Goal: Transaction & Acquisition: Purchase product/service

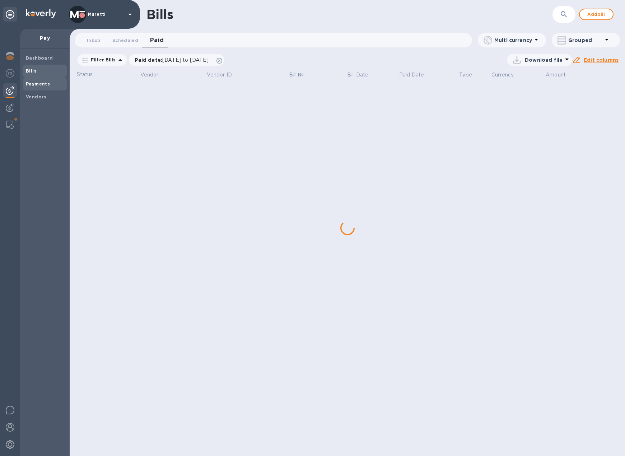
click at [34, 84] on b "Payments" at bounding box center [38, 83] width 24 height 5
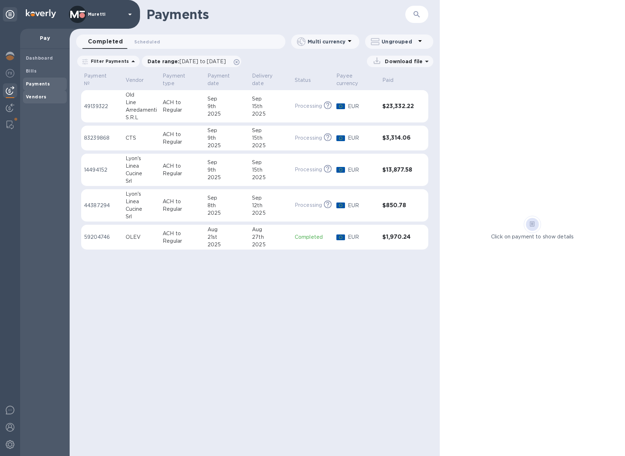
click at [36, 97] on b "Vendors" at bounding box center [36, 96] width 21 height 5
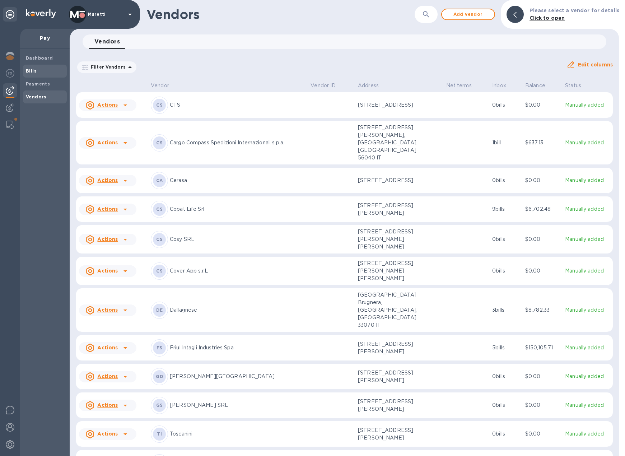
click at [32, 70] on b "Bills" at bounding box center [31, 70] width 11 height 5
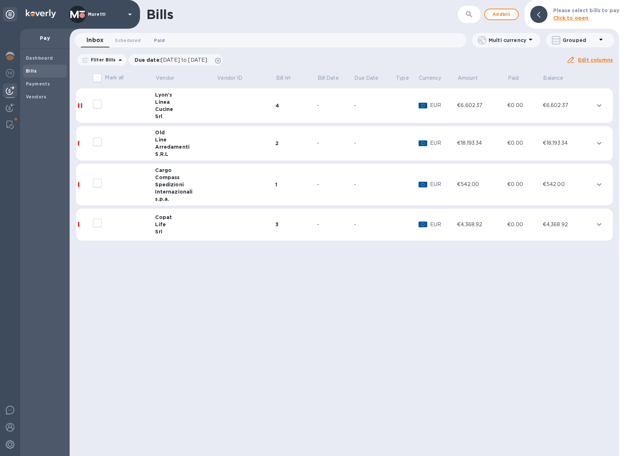
click at [158, 39] on span "Paid 0" at bounding box center [159, 41] width 11 height 8
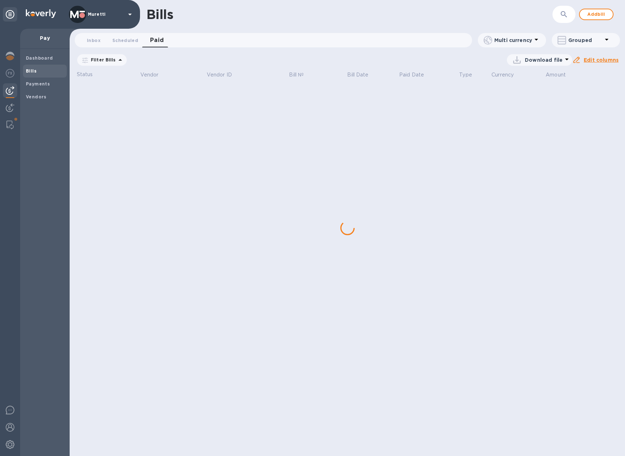
click at [0, 0] on icon at bounding box center [0, 0] width 0 height 0
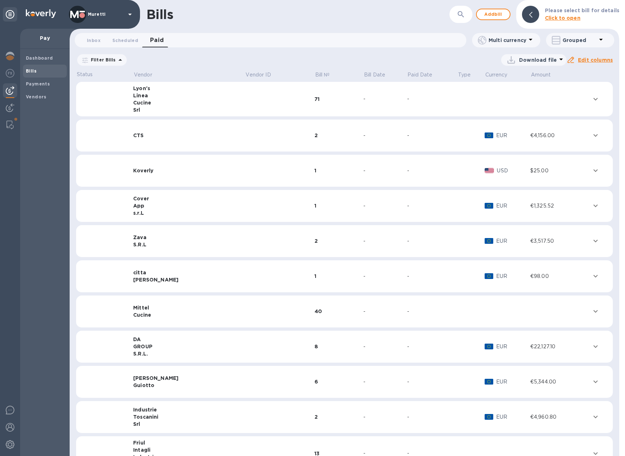
scroll to position [36, 0]
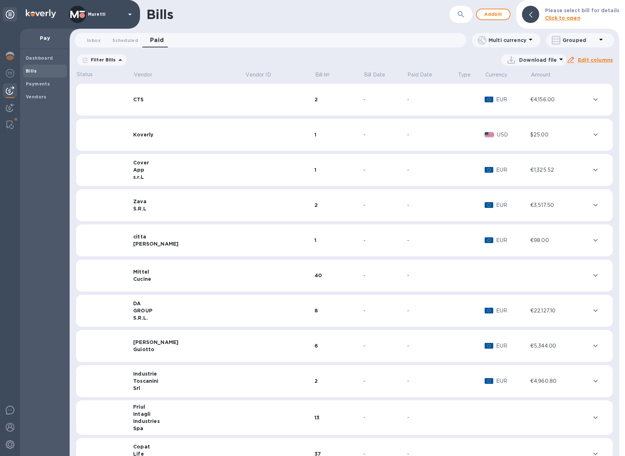
click at [141, 269] on div "Mittel" at bounding box center [189, 271] width 112 height 7
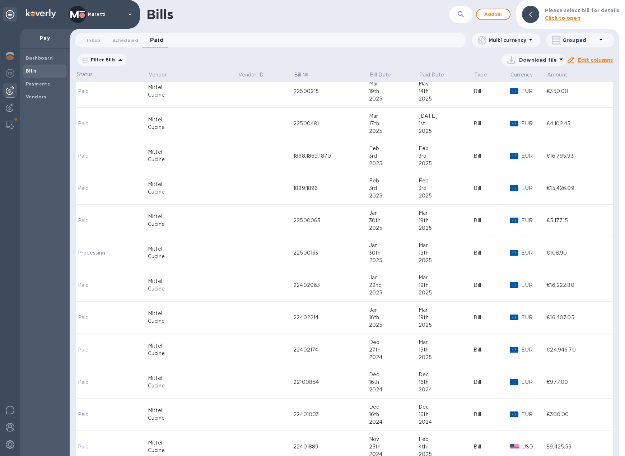
scroll to position [646, 0]
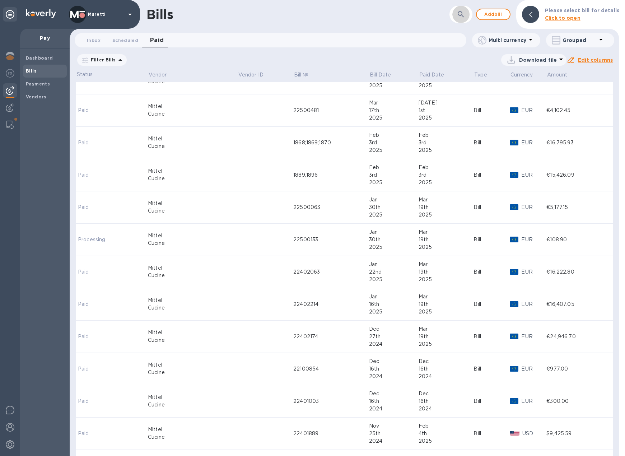
click at [461, 16] on icon "button" at bounding box center [461, 14] width 9 height 9
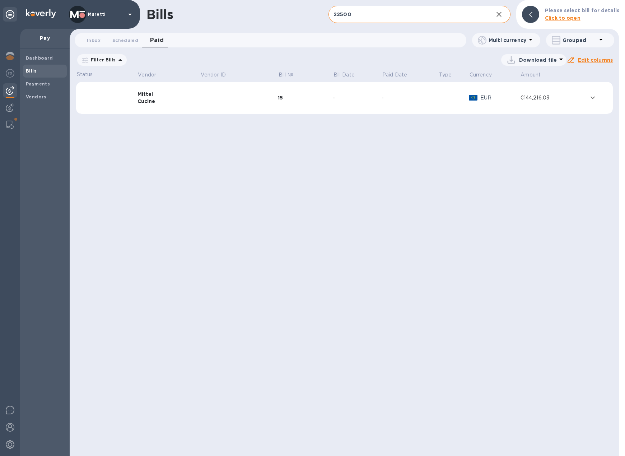
click at [381, 17] on input "22500" at bounding box center [407, 15] width 159 height 18
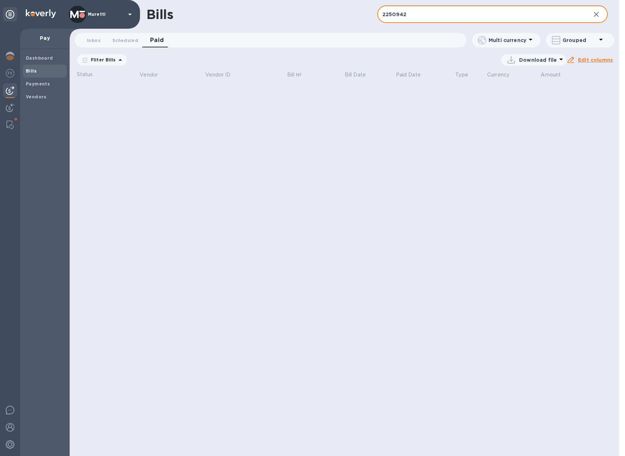
click at [456, 16] on input "2250942" at bounding box center [481, 15] width 208 height 18
type input "225094"
click at [33, 83] on b "Payments" at bounding box center [38, 83] width 24 height 5
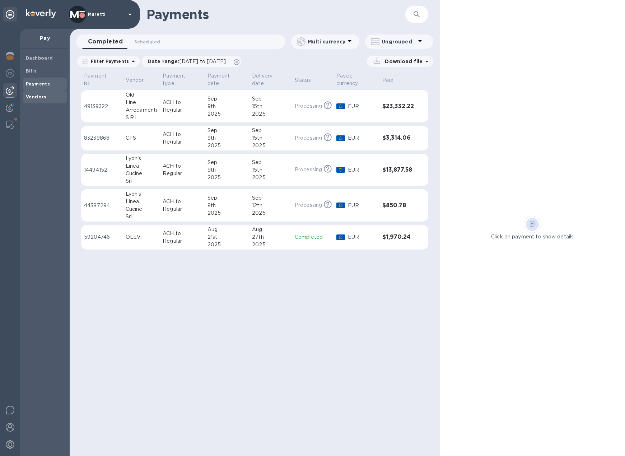
click at [35, 97] on b "Vendors" at bounding box center [36, 96] width 21 height 5
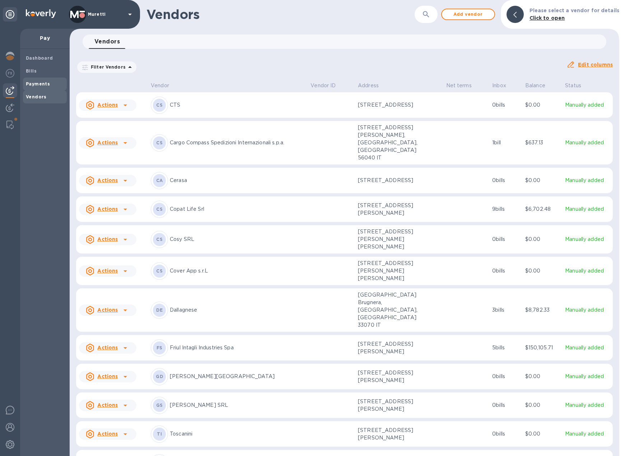
click at [35, 81] on b "Payments" at bounding box center [38, 83] width 24 height 5
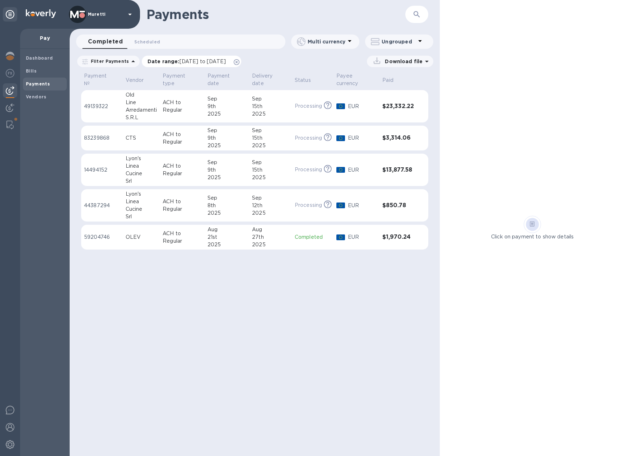
click at [239, 61] on icon at bounding box center [237, 62] width 6 height 6
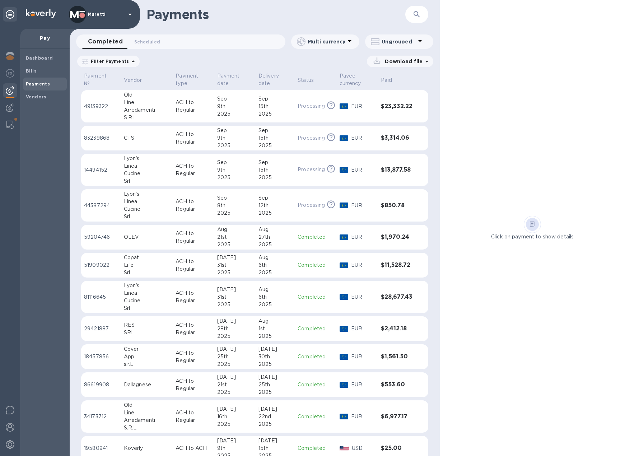
click at [412, 14] on button "button" at bounding box center [416, 14] width 17 height 17
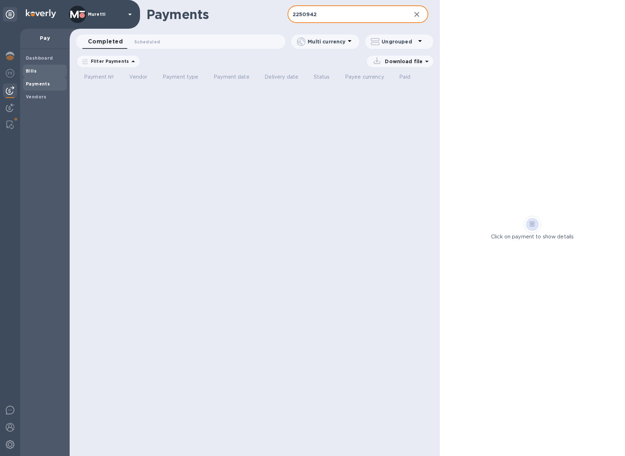
type input "2250942"
click at [29, 72] on b "Bills" at bounding box center [31, 70] width 11 height 5
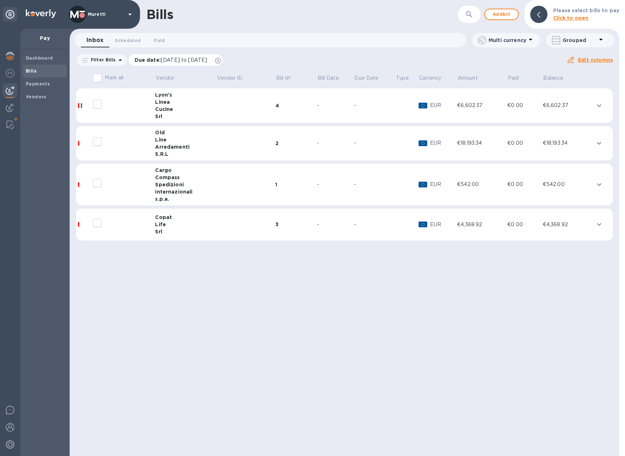
click at [221, 59] on icon at bounding box center [218, 61] width 6 height 6
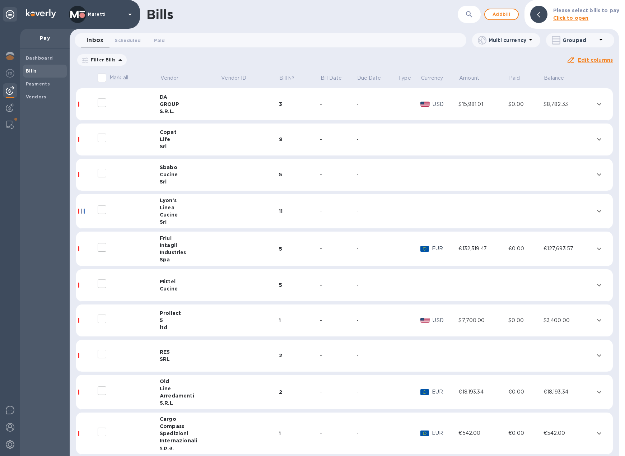
click at [476, 14] on button "button" at bounding box center [469, 14] width 17 height 17
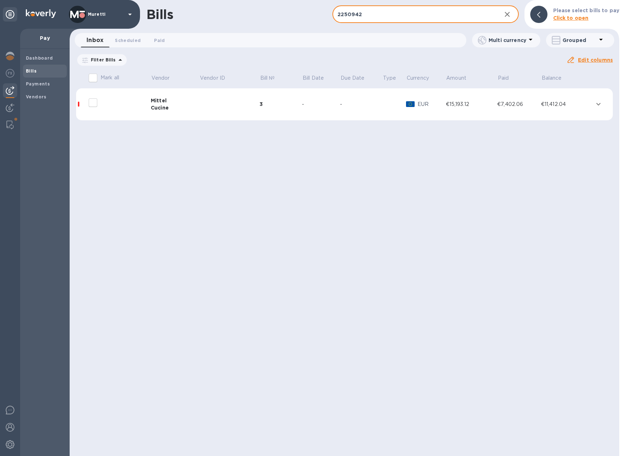
type input "2250942"
click at [198, 104] on div "Mittel" at bounding box center [175, 100] width 48 height 7
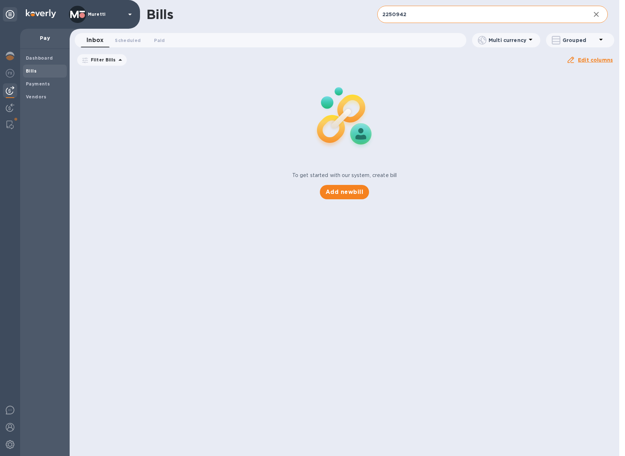
click at [420, 17] on input "2250942" at bounding box center [481, 15] width 208 height 18
click at [44, 69] on span "Bills" at bounding box center [45, 70] width 38 height 7
click at [43, 85] on b "Payments" at bounding box center [38, 83] width 24 height 5
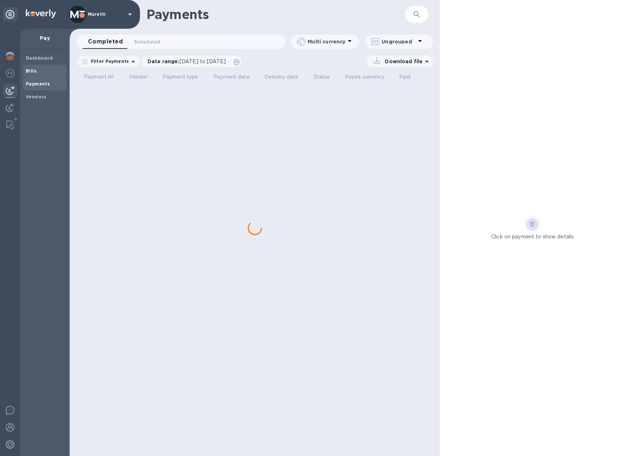
click at [44, 71] on span "Bills" at bounding box center [45, 70] width 38 height 7
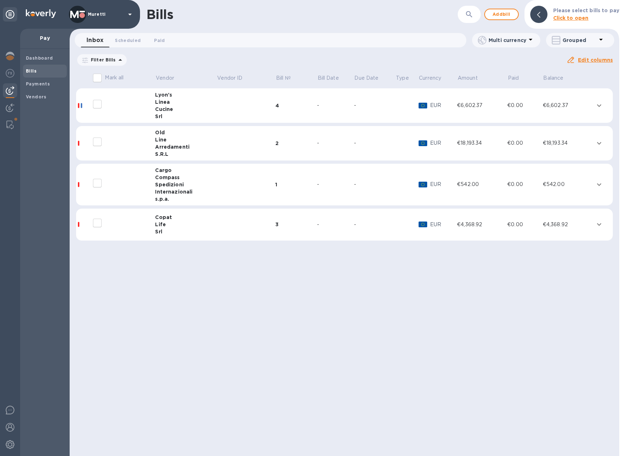
click at [0, 0] on icon at bounding box center [0, 0] width 0 height 0
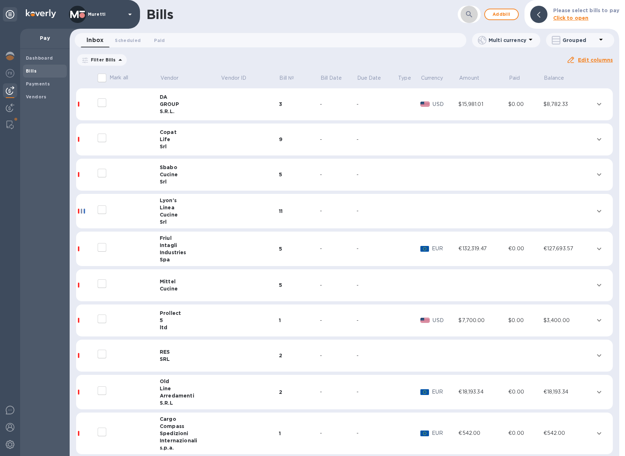
click at [476, 13] on button "button" at bounding box center [469, 14] width 17 height 17
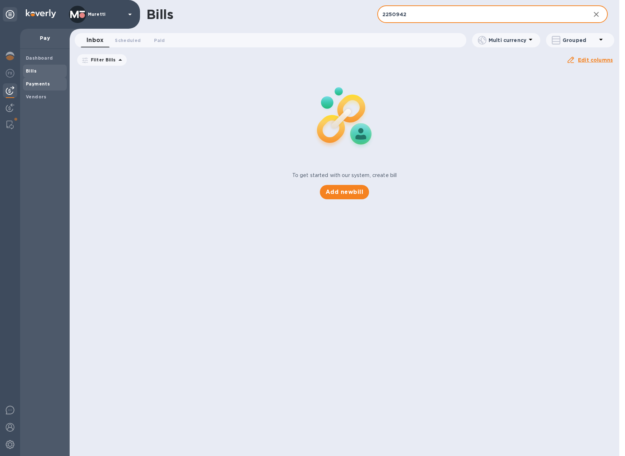
type input "2250942"
click at [35, 81] on b "Payments" at bounding box center [38, 83] width 24 height 5
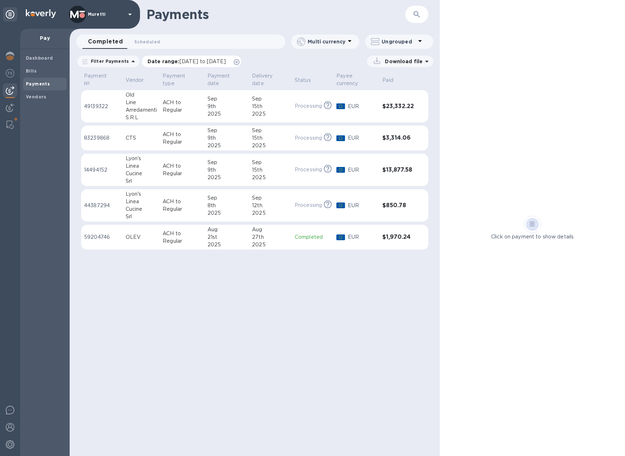
click at [239, 63] on icon at bounding box center [237, 62] width 6 height 6
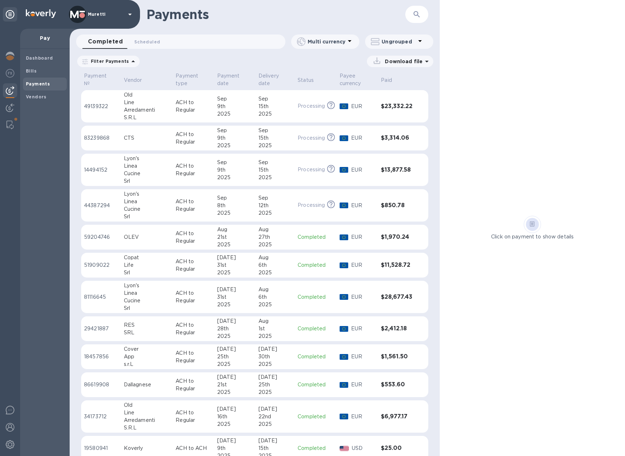
scroll to position [72, 0]
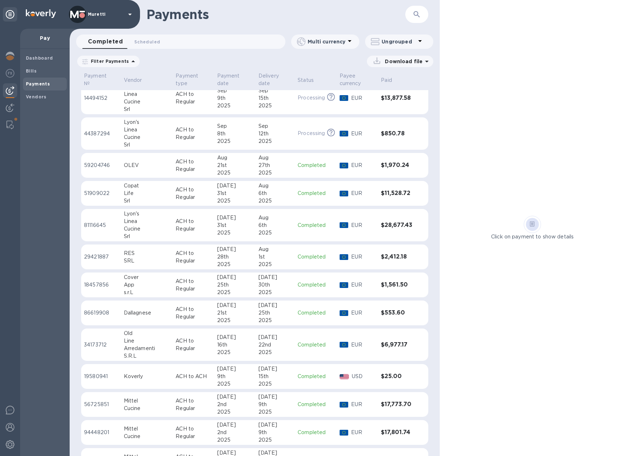
click at [134, 403] on div "Mittel" at bounding box center [147, 401] width 46 height 8
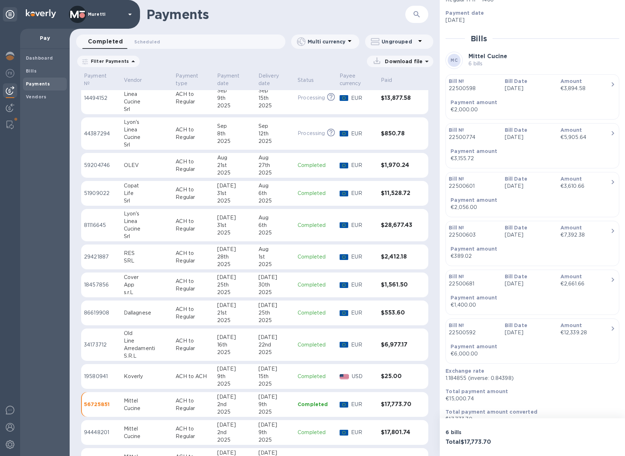
scroll to position [143, 0]
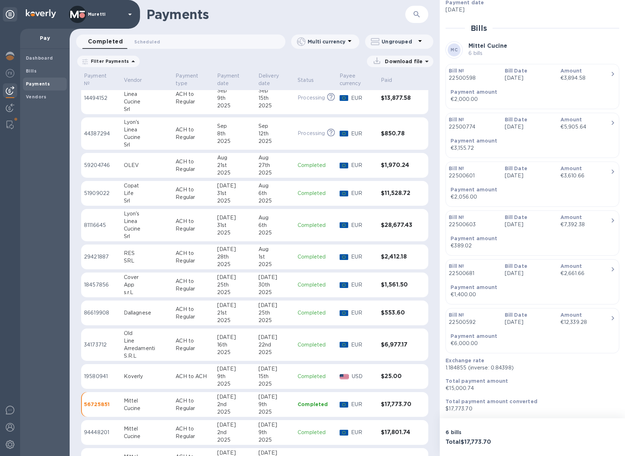
click at [415, 13] on icon "button" at bounding box center [416, 14] width 9 height 9
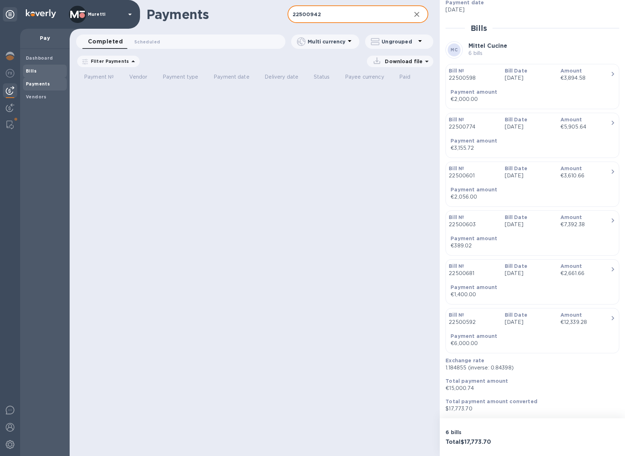
type input "22500942"
click at [44, 73] on span "Bills" at bounding box center [45, 70] width 38 height 7
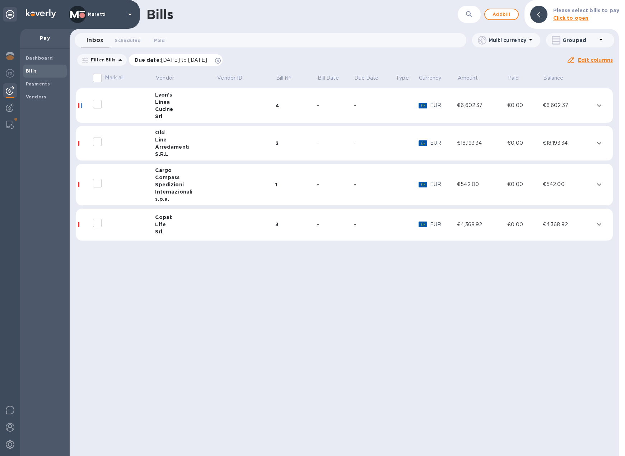
click at [221, 60] on icon at bounding box center [218, 61] width 6 height 6
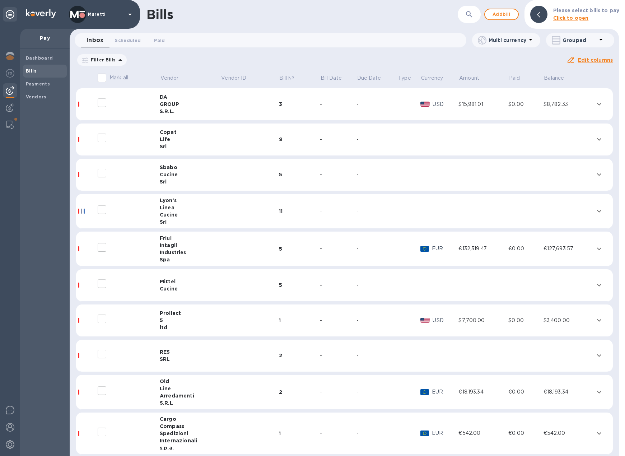
click at [468, 16] on icon "button" at bounding box center [469, 14] width 9 height 9
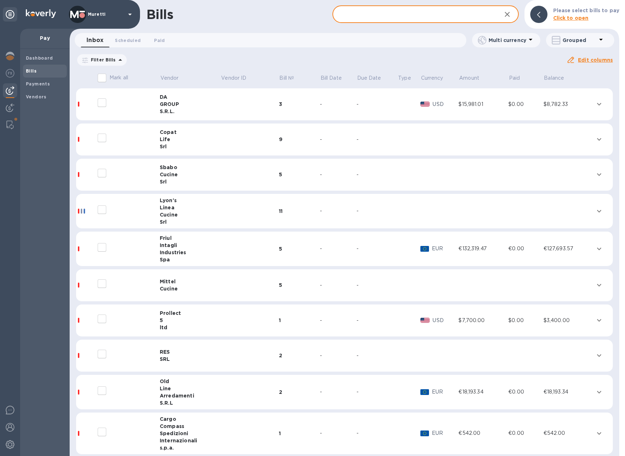
paste input "22500942"
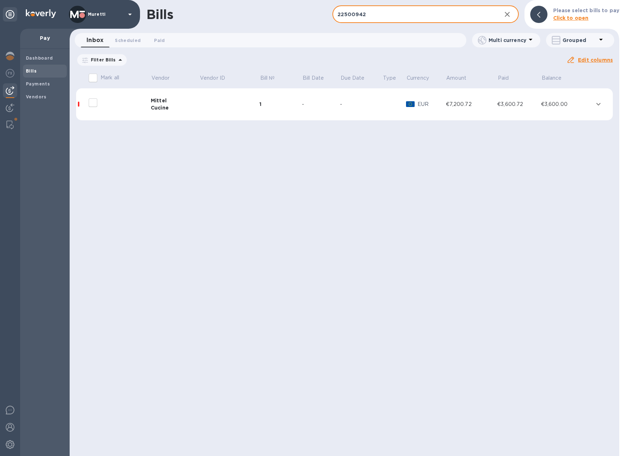
type input "22500942"
click at [218, 104] on td at bounding box center [229, 104] width 60 height 32
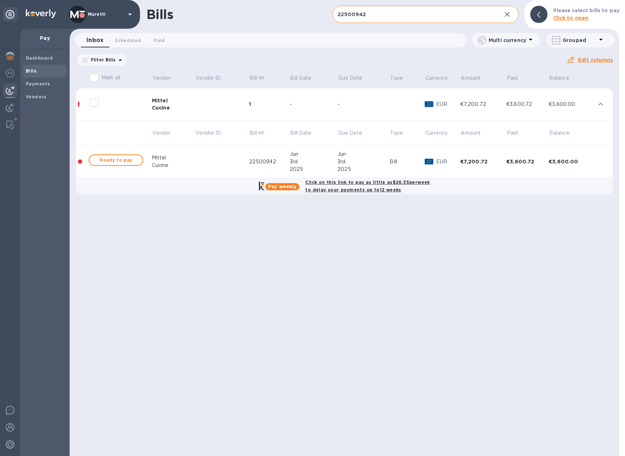
drag, startPoint x: 32, startPoint y: 83, endPoint x: 37, endPoint y: 72, distance: 12.5
click at [32, 83] on b "Payments" at bounding box center [38, 83] width 24 height 5
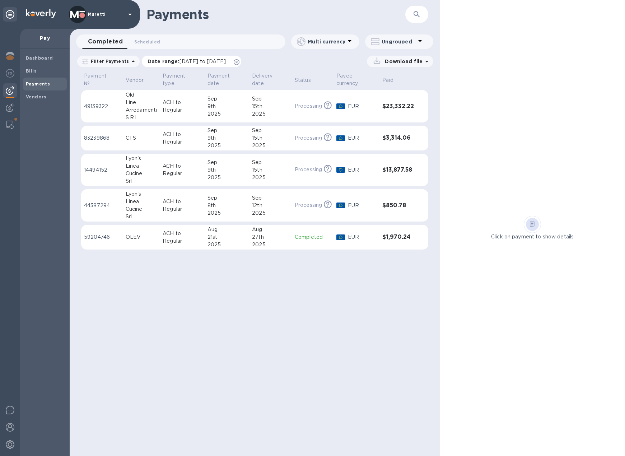
click at [239, 61] on icon at bounding box center [237, 62] width 6 height 6
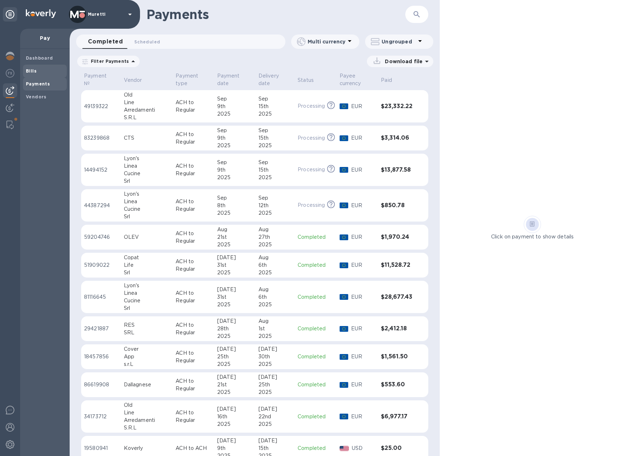
click at [38, 71] on span "Bills" at bounding box center [45, 70] width 38 height 7
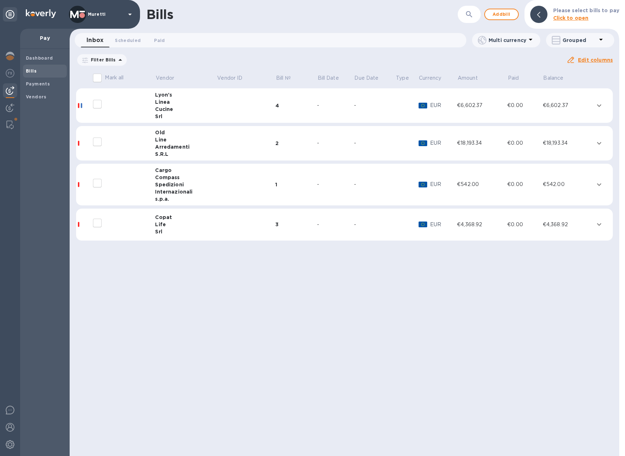
click at [0, 0] on icon at bounding box center [0, 0] width 0 height 0
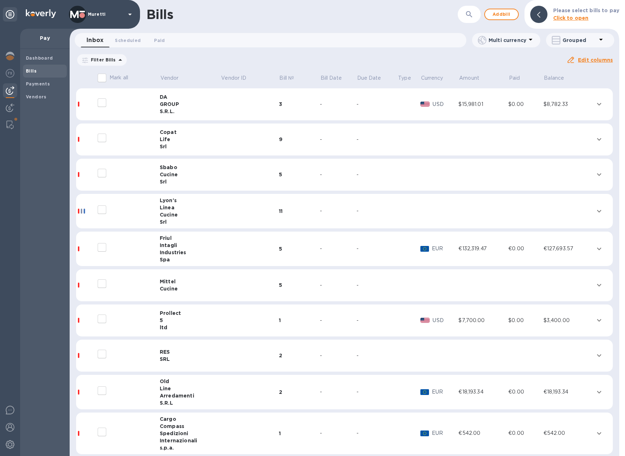
click at [165, 218] on div "Srl" at bounding box center [190, 221] width 61 height 7
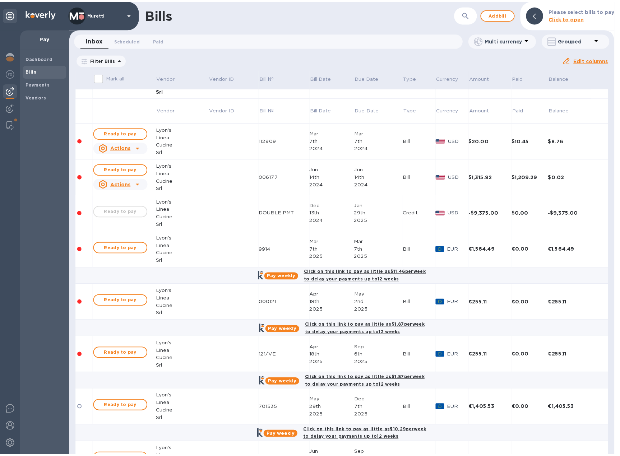
scroll to position [144, 0]
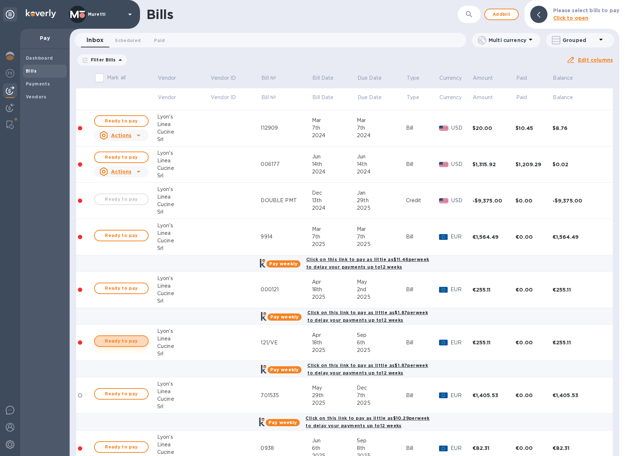
click at [137, 342] on span "Ready to pay" at bounding box center [122, 341] width 42 height 9
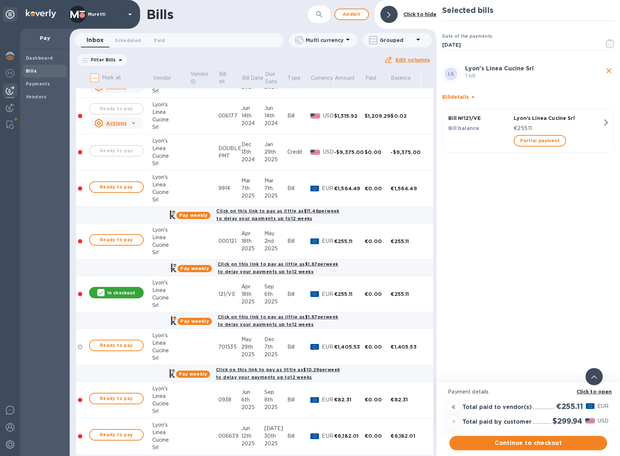
scroll to position [180, 0]
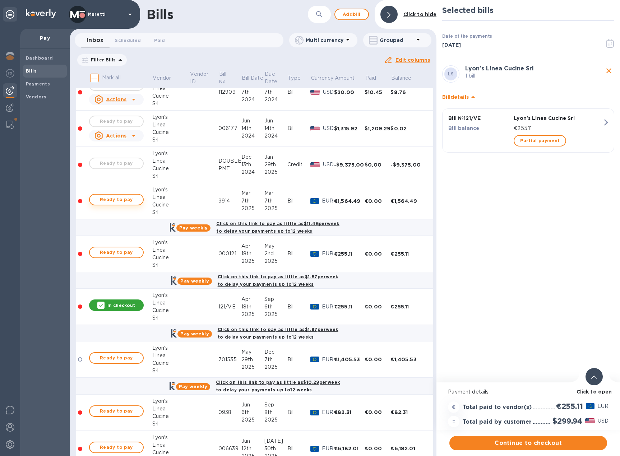
click at [123, 202] on span "Ready to pay" at bounding box center [116, 199] width 42 height 9
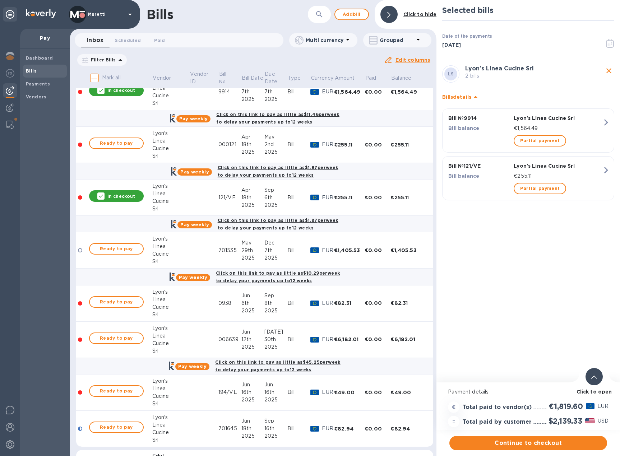
scroll to position [323, 0]
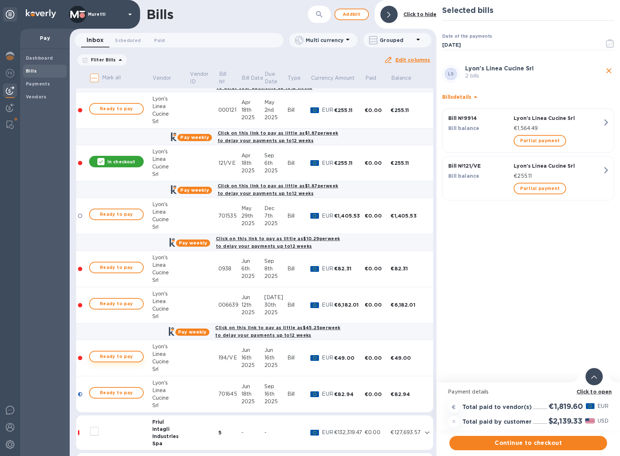
click at [120, 354] on span "Ready to pay" at bounding box center [116, 356] width 42 height 9
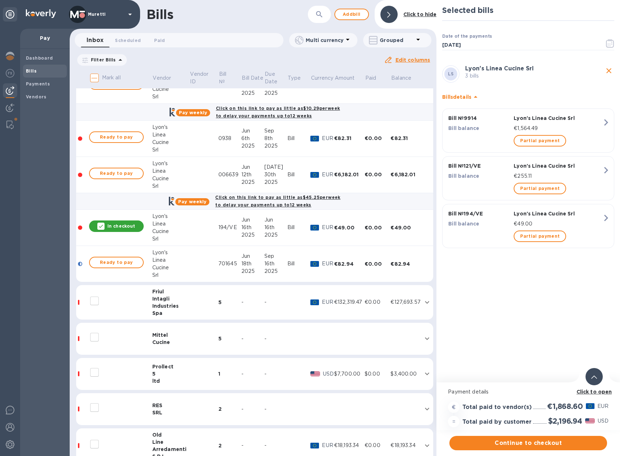
scroll to position [515, 0]
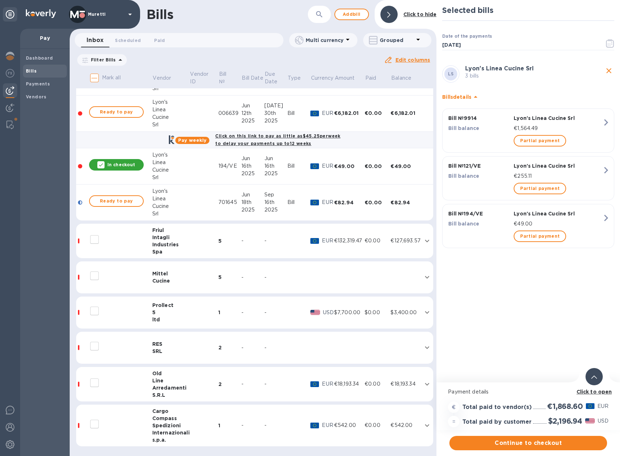
click at [141, 383] on div at bounding box center [116, 383] width 57 height 18
click at [165, 377] on div "Line" at bounding box center [170, 380] width 37 height 7
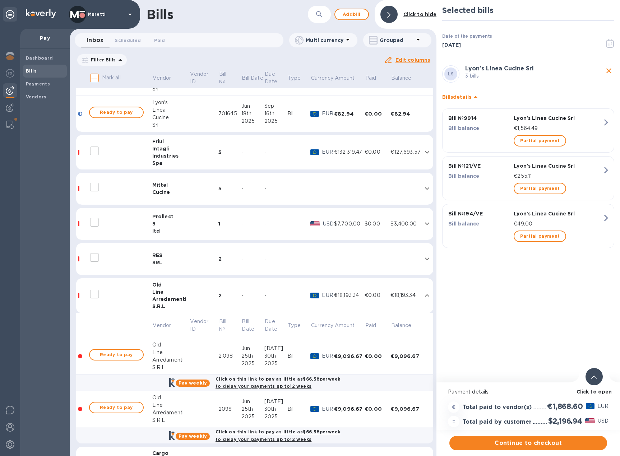
scroll to position [623, 0]
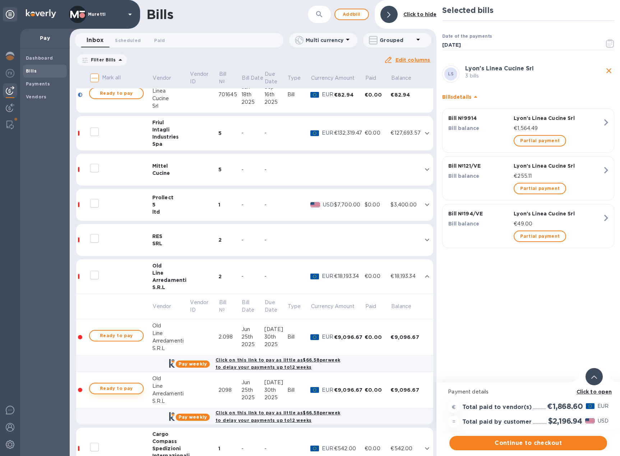
click at [123, 384] on span "Ready to pay" at bounding box center [116, 388] width 42 height 9
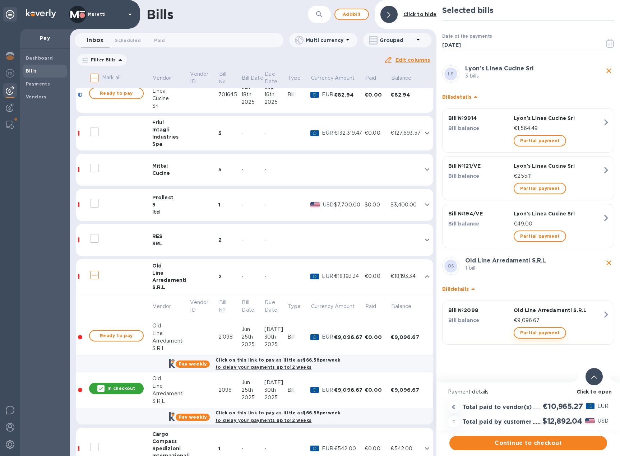
click at [533, 328] on span "Partial payment" at bounding box center [539, 332] width 39 height 9
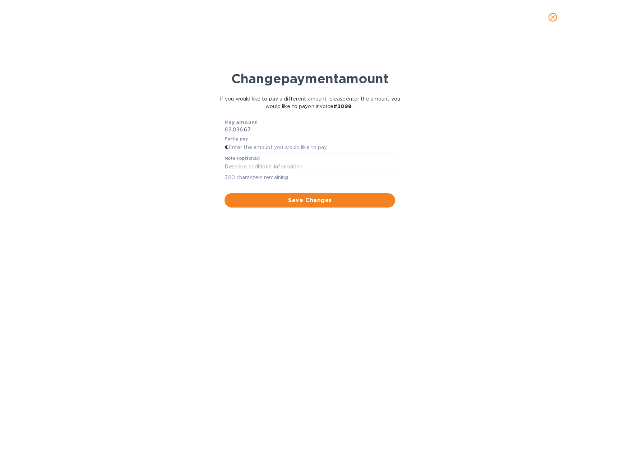
scroll to position [0, 0]
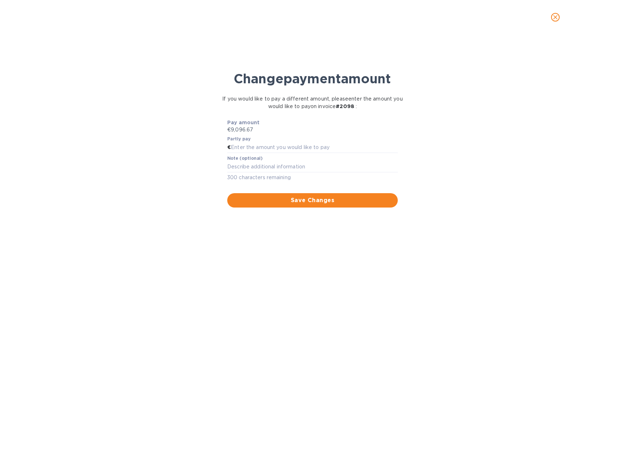
click at [555, 18] on icon "close" at bounding box center [555, 17] width 4 height 4
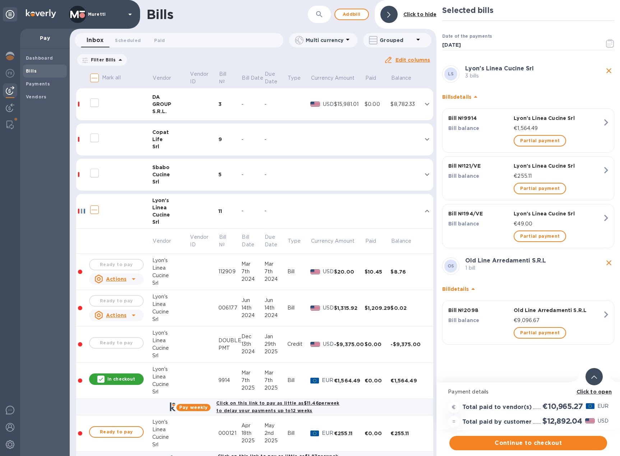
click at [156, 139] on div "Life" at bounding box center [170, 139] width 37 height 7
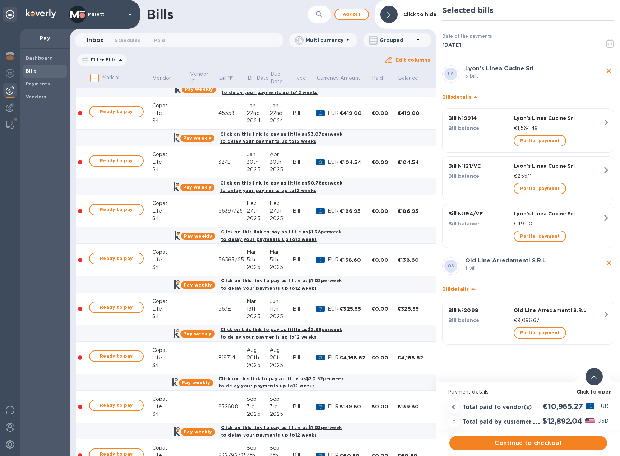
scroll to position [144, 0]
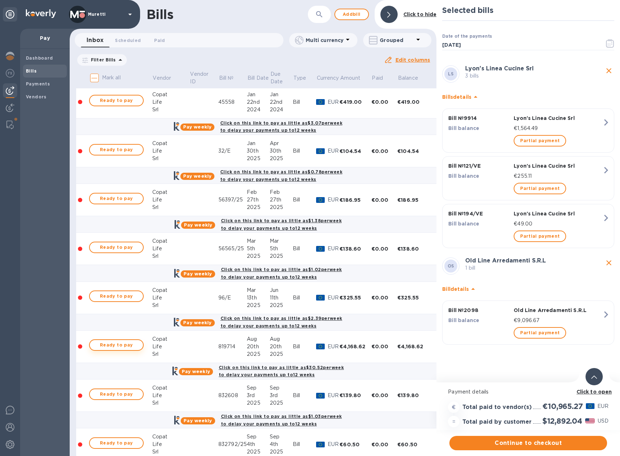
click at [135, 346] on span "Ready to pay" at bounding box center [116, 345] width 42 height 9
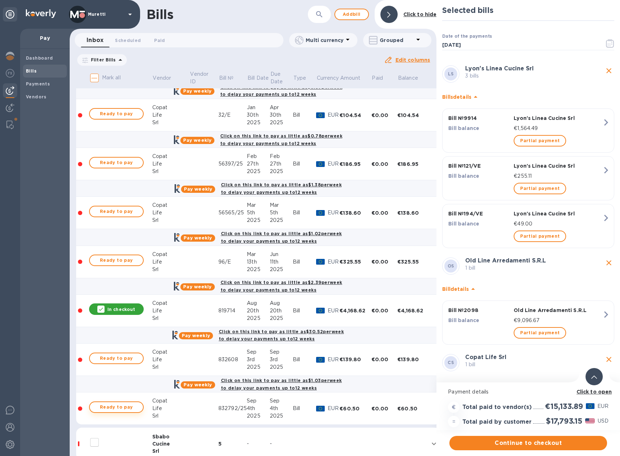
click at [128, 408] on span "Ready to pay" at bounding box center [116, 407] width 42 height 9
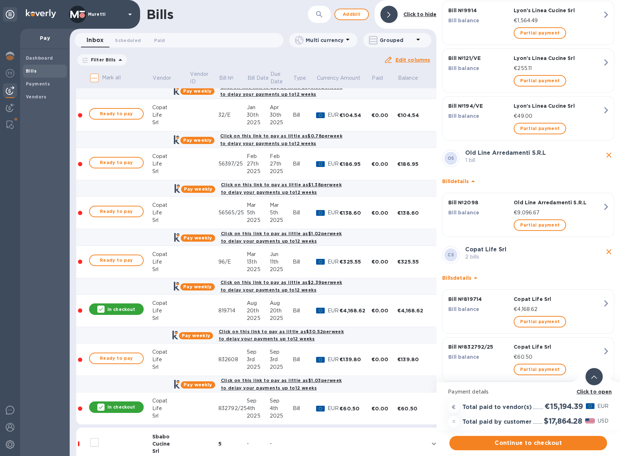
scroll to position [122, 0]
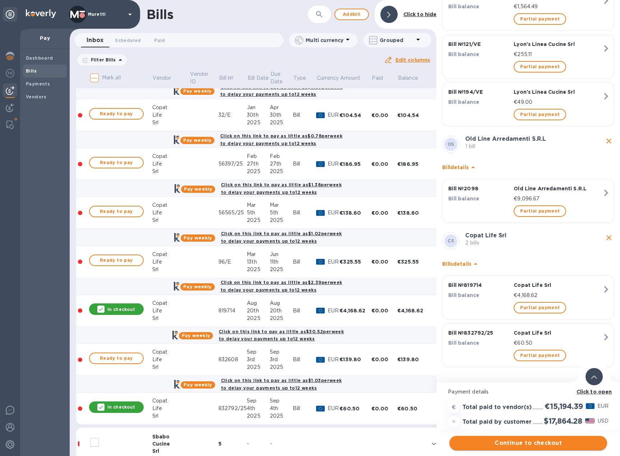
click at [531, 439] on span "Continue to checkout" at bounding box center [528, 443] width 146 height 9
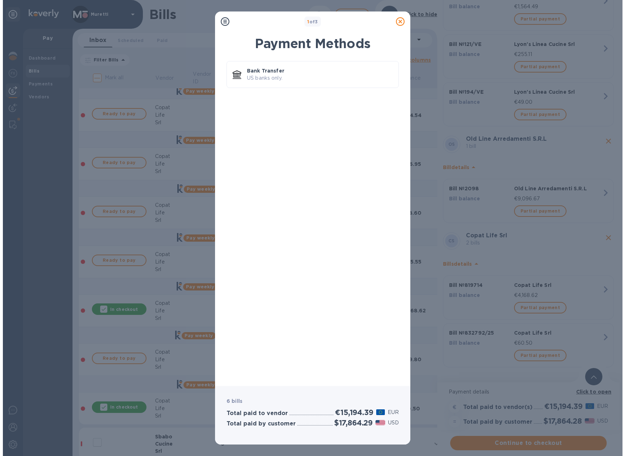
scroll to position [0, 0]
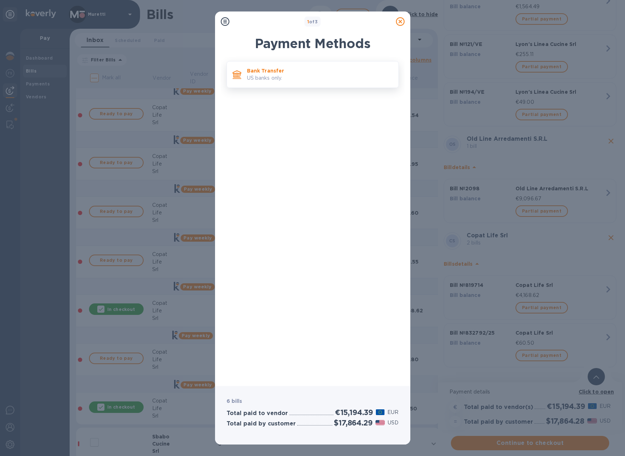
click at [285, 73] on p "Bank Transfer" at bounding box center [320, 70] width 146 height 7
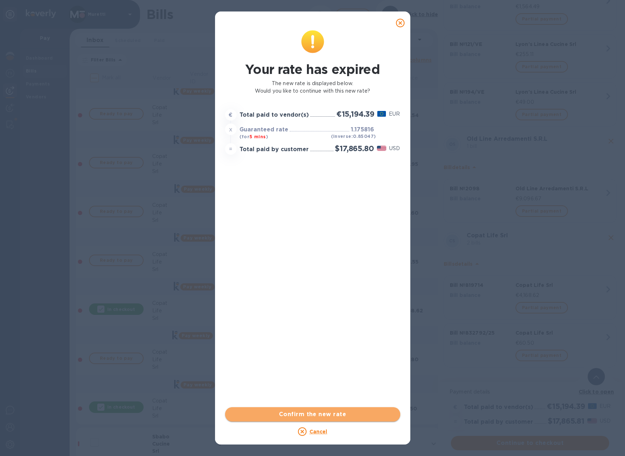
click at [331, 413] on span "Confirm the new rate" at bounding box center [313, 414] width 164 height 9
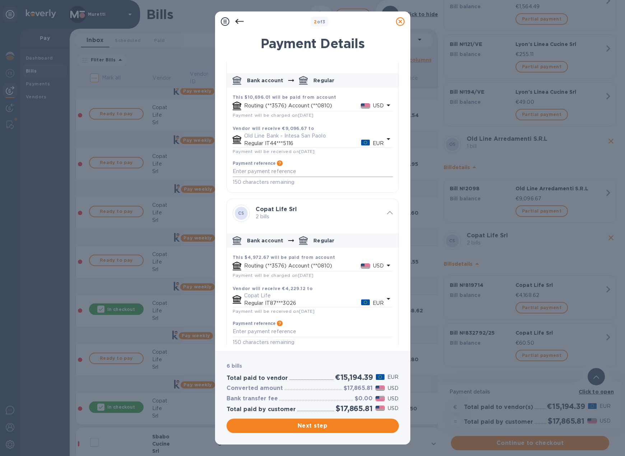
scroll to position [192, 0]
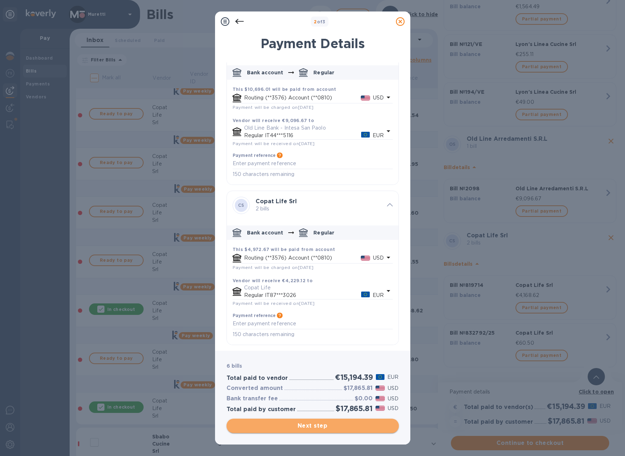
click at [311, 423] on span "Next step" at bounding box center [312, 425] width 161 height 9
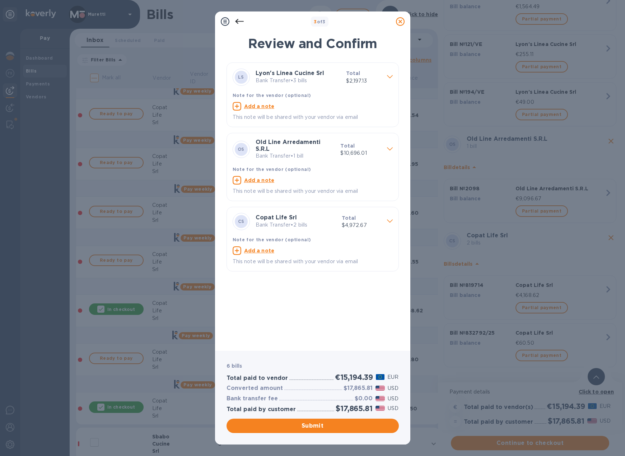
click at [390, 77] on icon at bounding box center [390, 76] width 6 height 3
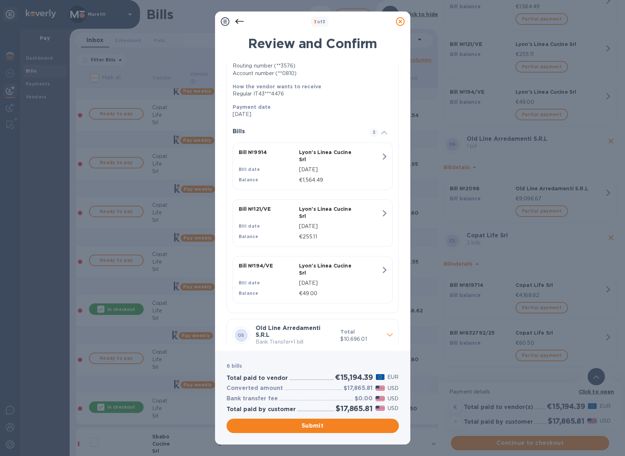
scroll to position [0, 0]
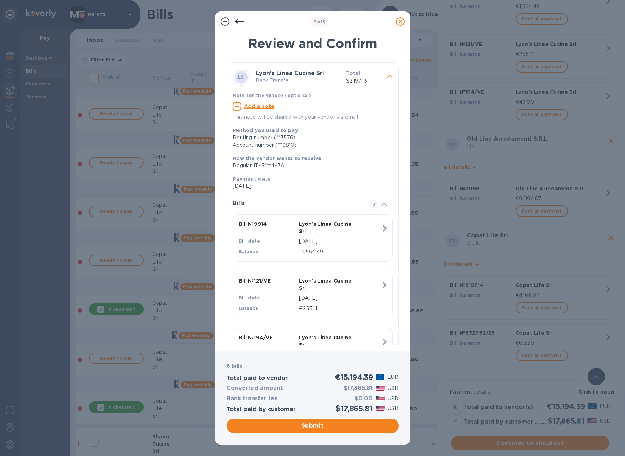
click at [387, 78] on icon at bounding box center [390, 76] width 6 height 3
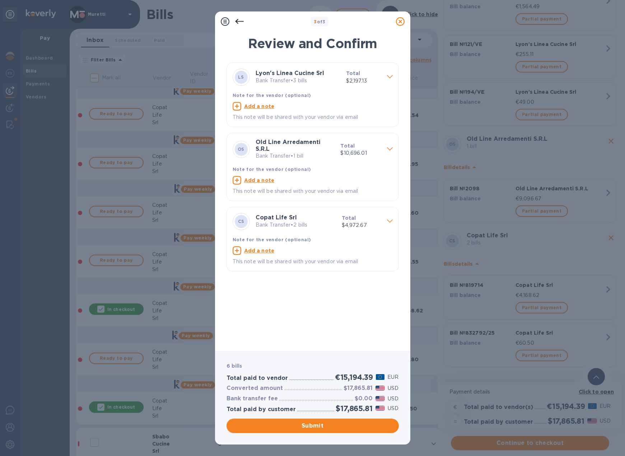
click at [390, 76] on icon at bounding box center [390, 76] width 6 height 3
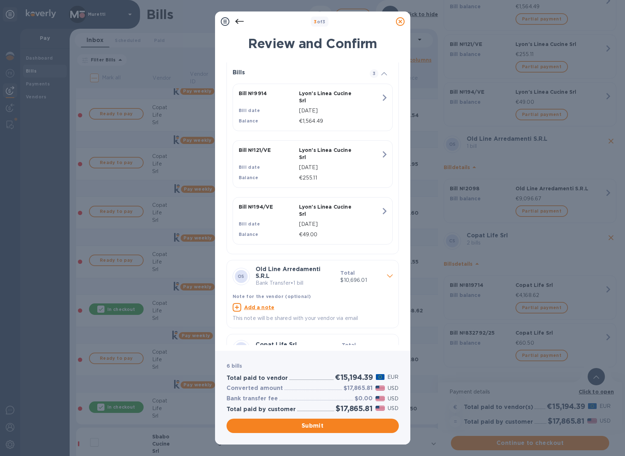
scroll to position [184, 0]
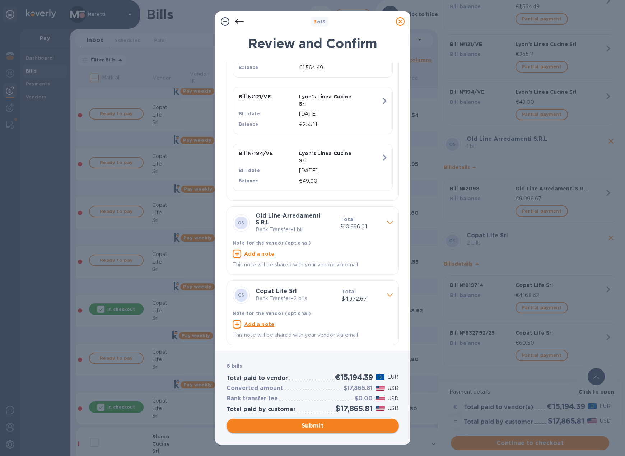
click at [314, 426] on span "Submit" at bounding box center [312, 425] width 161 height 9
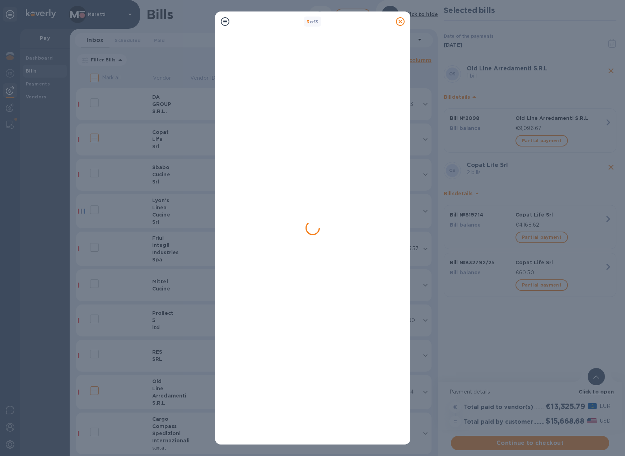
scroll to position [0, 0]
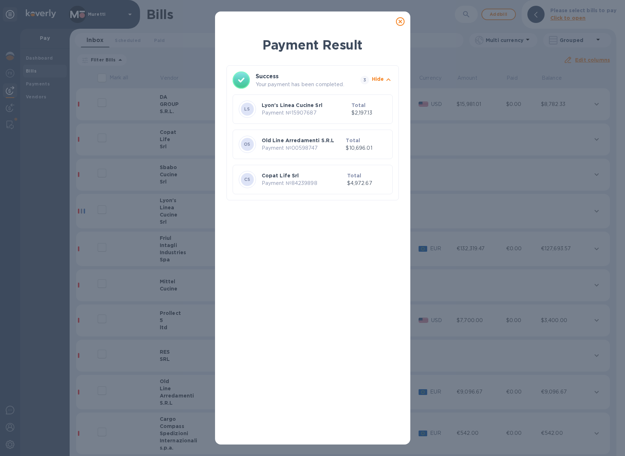
click at [400, 20] on icon at bounding box center [400, 21] width 9 height 9
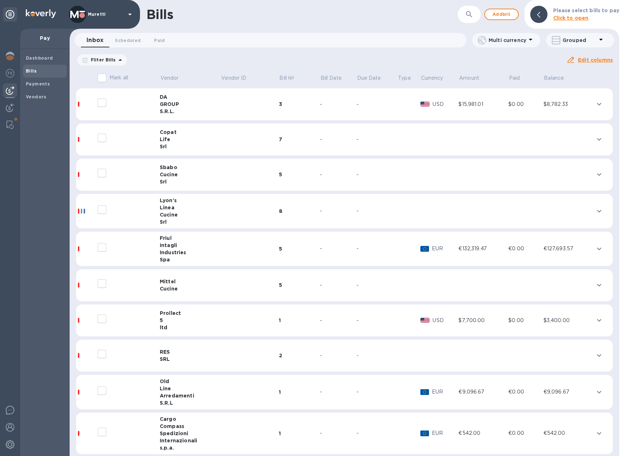
click at [140, 55] on div "Filter Bills Amount Paid Balance" at bounding box center [321, 60] width 490 height 14
